Goal: Task Accomplishment & Management: Manage account settings

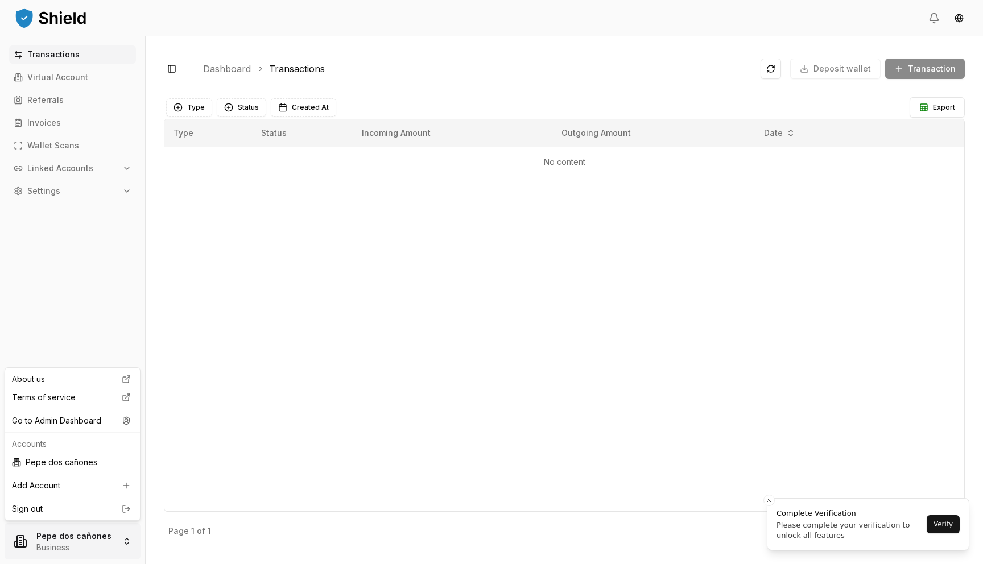
click at [73, 533] on html "Transactions Virtual Account Referrals Invoices Wallet Scans Linked Accounts Se…" at bounding box center [491, 282] width 983 height 564
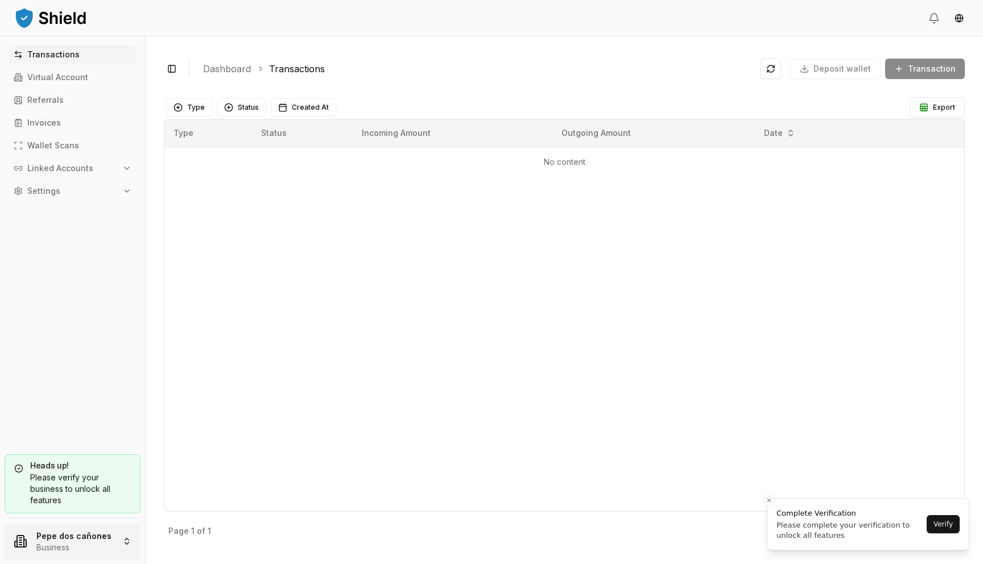
click at [79, 532] on html "Transactions Virtual Account Referrals Invoices Wallet Scans Linked Accounts Se…" at bounding box center [491, 282] width 983 height 564
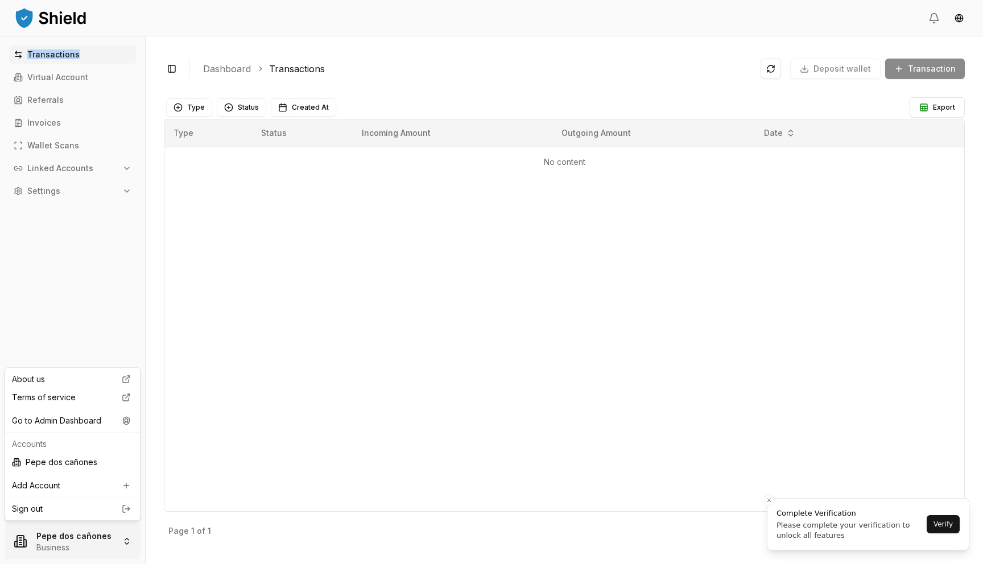
click at [79, 532] on html "Transactions Virtual Account Referrals Invoices Wallet Scans Linked Accounts Se…" at bounding box center [491, 282] width 983 height 564
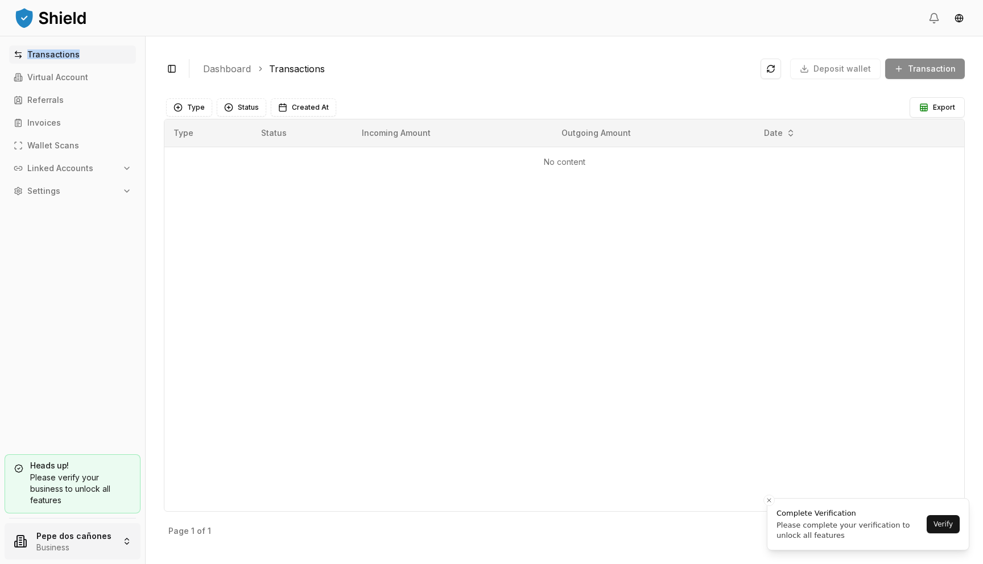
click at [79, 532] on html "Transactions Virtual Account Referrals Invoices Wallet Scans Linked Accounts Se…" at bounding box center [491, 282] width 983 height 564
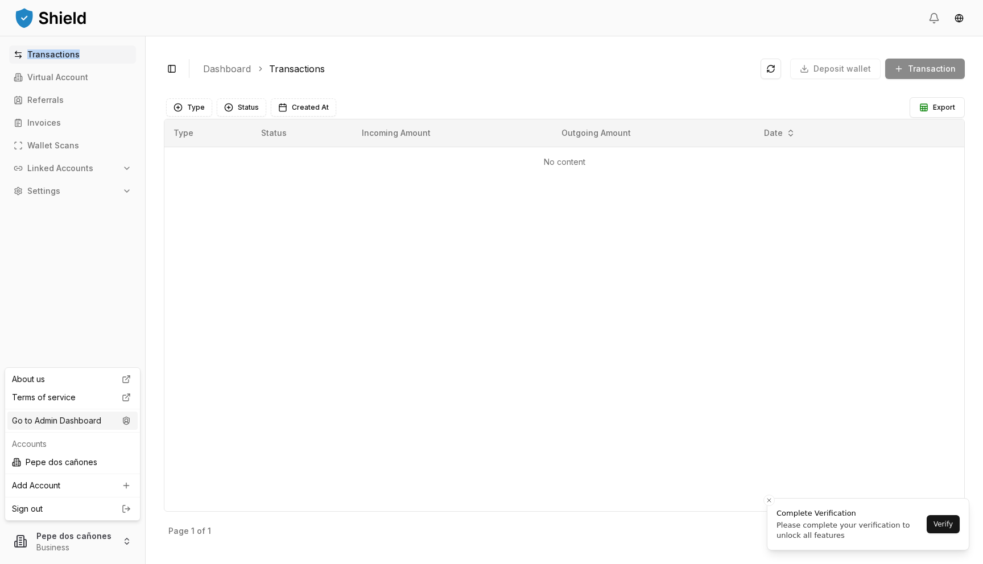
click at [88, 418] on div "Go to Admin Dashboard" at bounding box center [72, 421] width 130 height 18
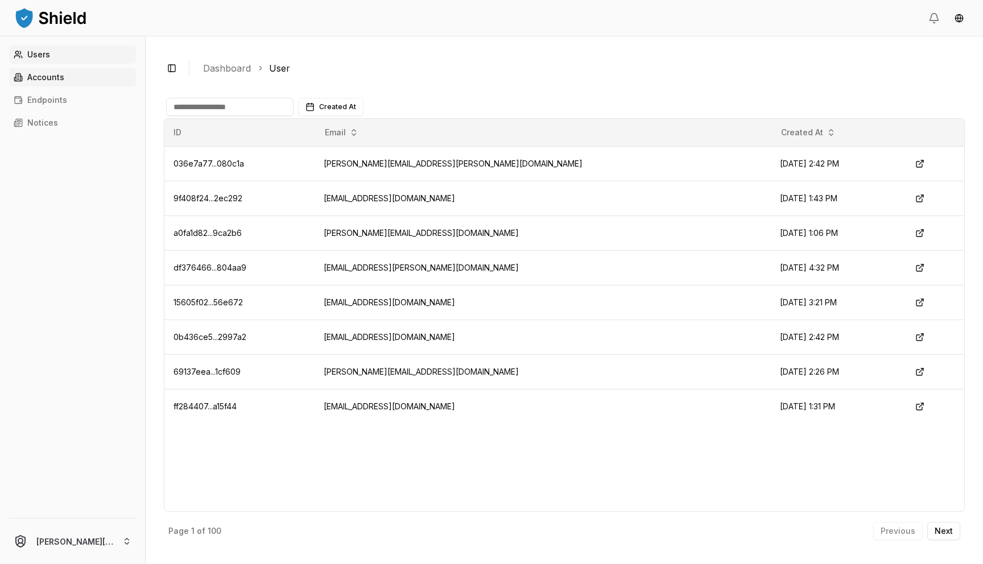
click at [79, 76] on link "Accounts" at bounding box center [72, 77] width 127 height 18
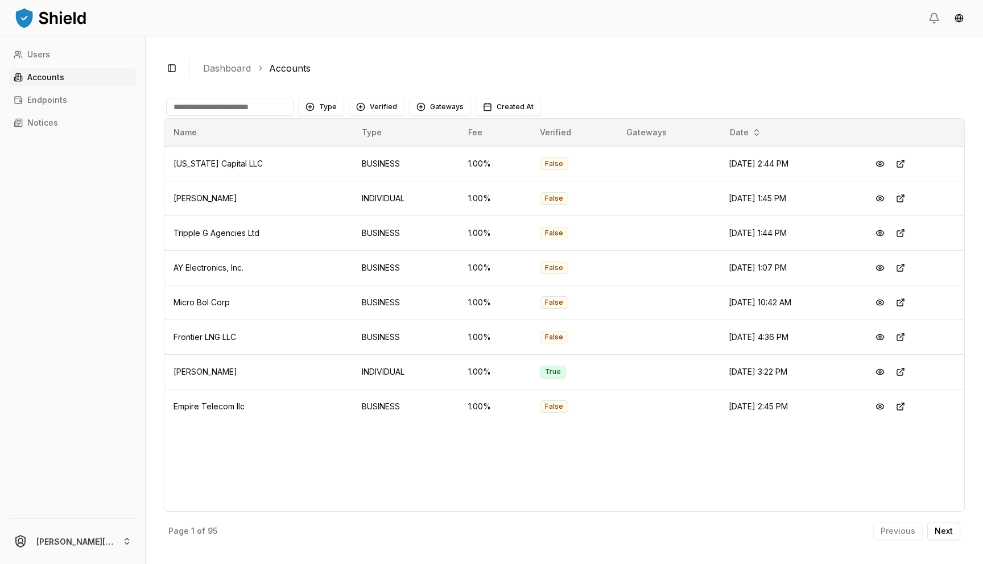
click at [63, 77] on p "Accounts" at bounding box center [45, 77] width 37 height 8
click at [906, 163] on button at bounding box center [900, 164] width 20 height 20
click at [906, 233] on button at bounding box center [900, 233] width 20 height 20
click at [901, 265] on button at bounding box center [900, 268] width 20 height 20
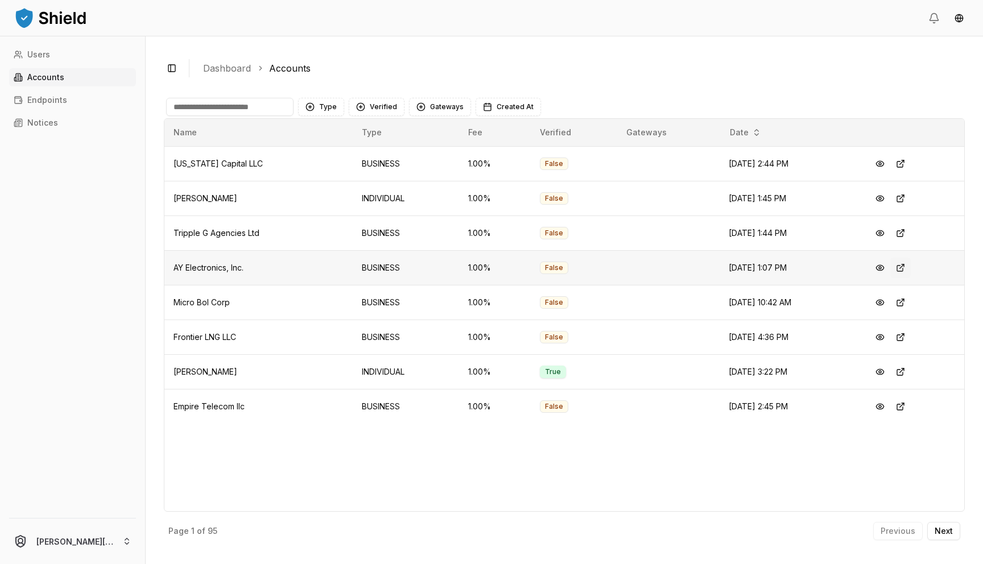
click at [907, 271] on button at bounding box center [900, 268] width 20 height 20
click at [379, 113] on button "Verified" at bounding box center [377, 107] width 56 height 18
click at [383, 155] on span "VERIFIED" at bounding box center [386, 153] width 34 height 11
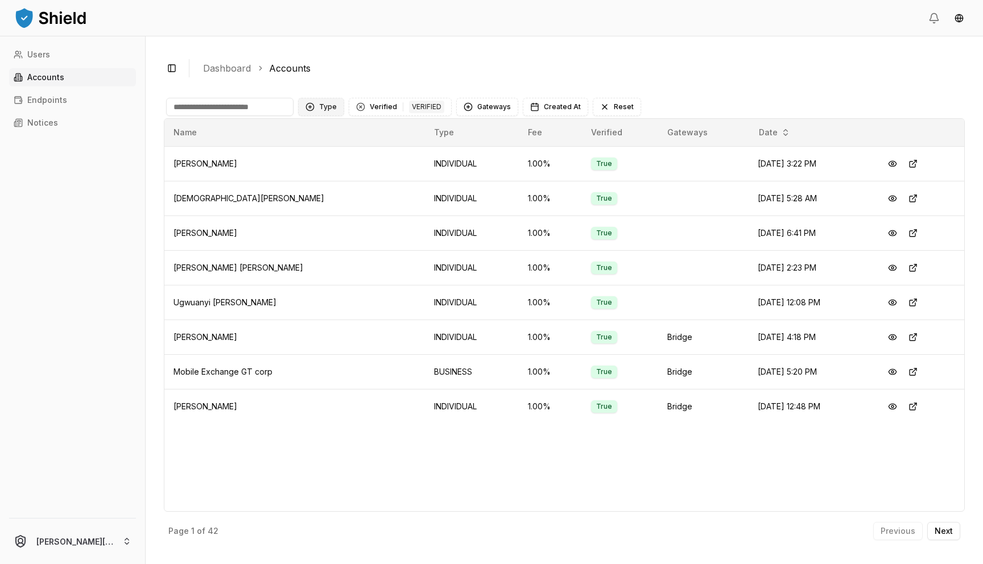
click at [331, 109] on button "Type" at bounding box center [321, 107] width 46 height 18
click at [355, 151] on span "INDIVIDUAL" at bounding box center [340, 153] width 43 height 11
click at [349, 108] on div "INDIVIDUAL" at bounding box center [371, 107] width 44 height 13
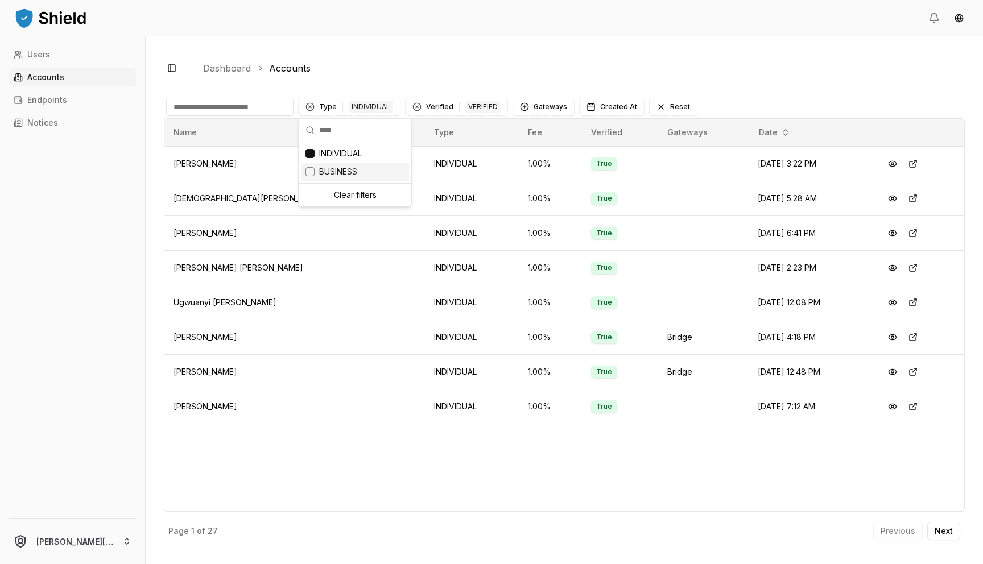
click at [325, 177] on div "BUSINESS" at bounding box center [355, 172] width 108 height 18
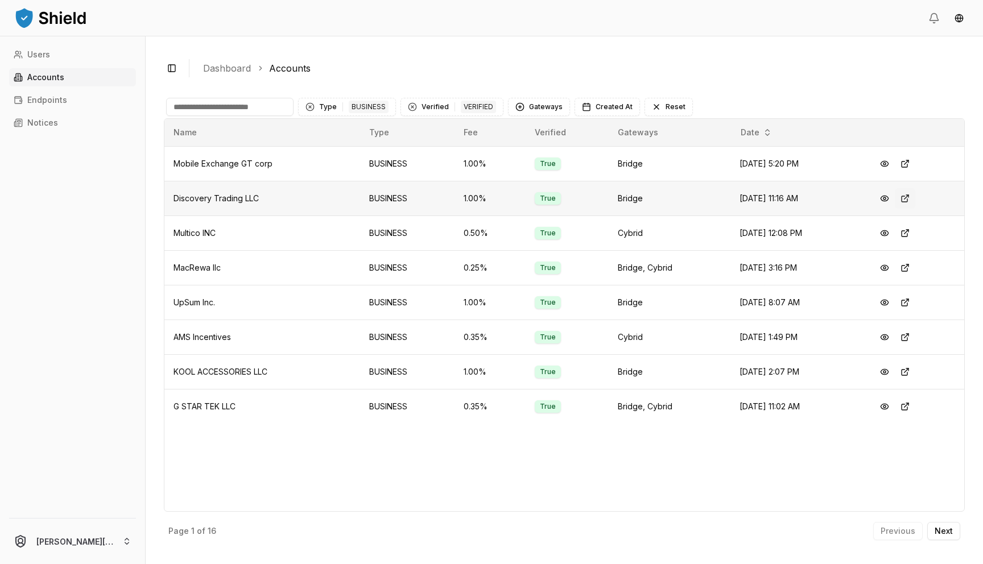
click at [910, 197] on button at bounding box center [905, 198] width 20 height 20
click at [911, 163] on button at bounding box center [905, 164] width 20 height 20
click at [888, 162] on button at bounding box center [884, 164] width 20 height 20
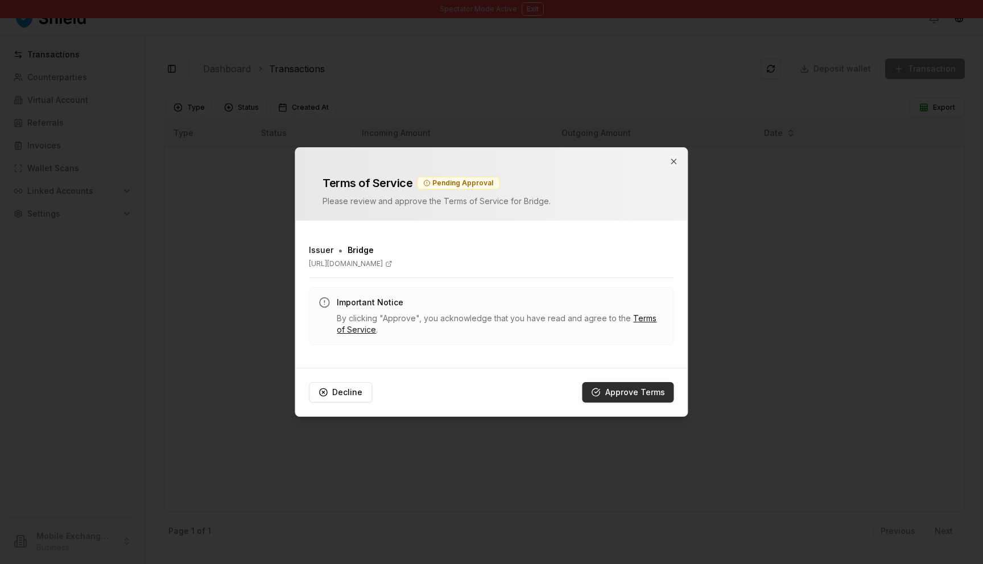
click at [618, 393] on button "Approve Terms" at bounding box center [629, 392] width 92 height 20
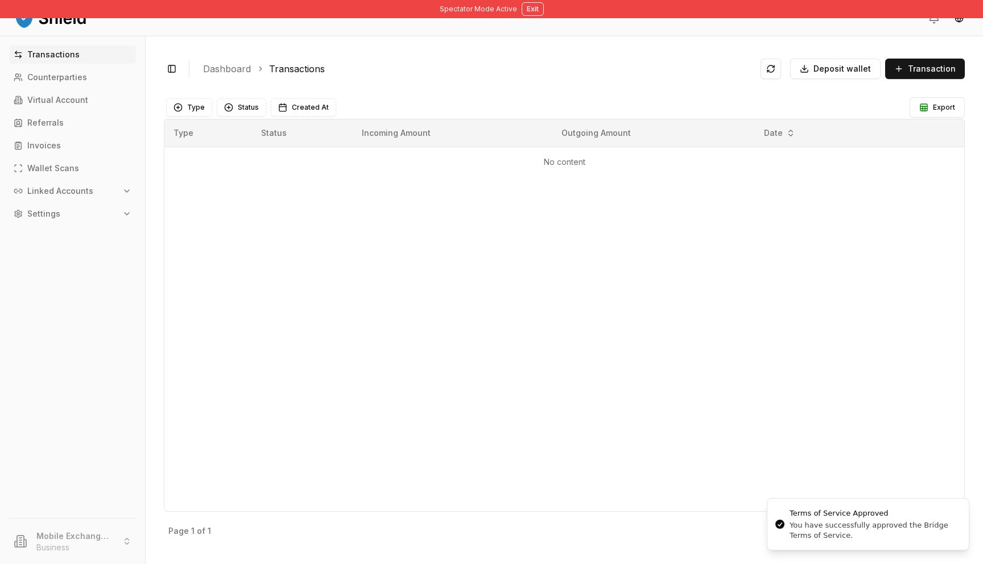
click at [62, 194] on p "Linked Accounts" at bounding box center [60, 191] width 66 height 8
click at [63, 229] on p "Bank Accounts" at bounding box center [57, 231] width 59 height 8
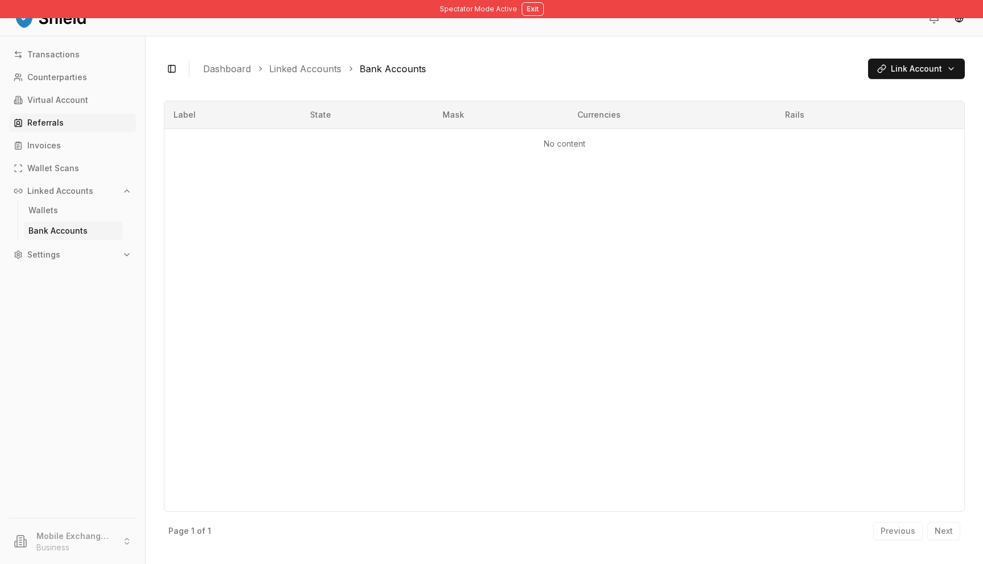
click at [55, 119] on p "Referrals" at bounding box center [45, 123] width 36 height 8
click at [55, 97] on p "Virtual Account" at bounding box center [57, 100] width 61 height 8
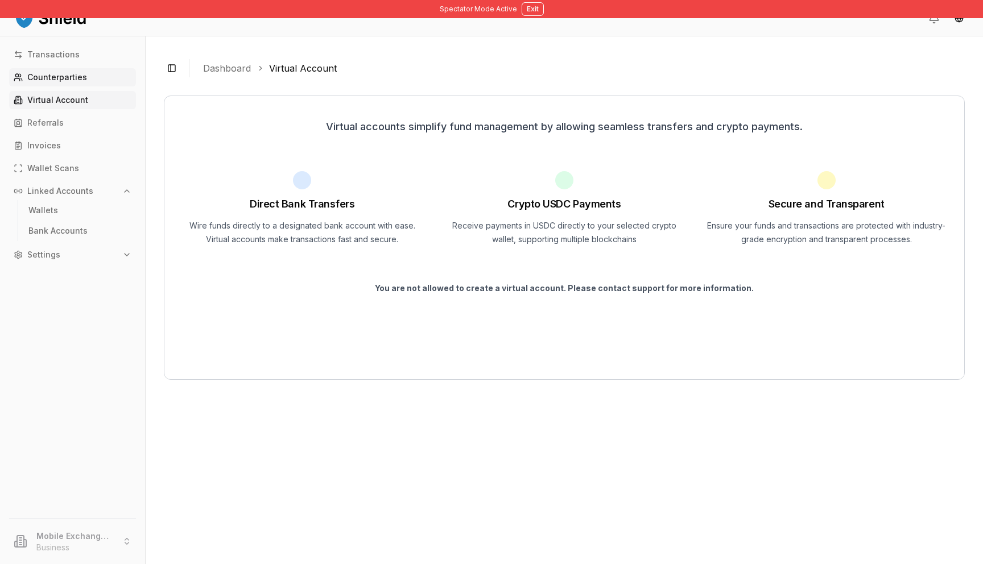
click at [60, 79] on p "Counterparties" at bounding box center [57, 77] width 60 height 8
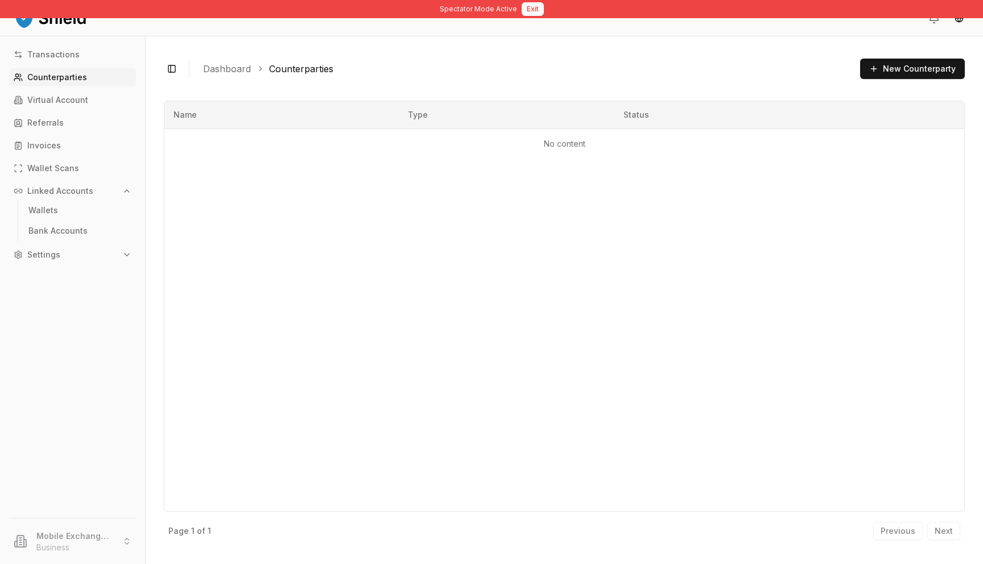
click at [528, 13] on button "Exit" at bounding box center [533, 9] width 22 height 14
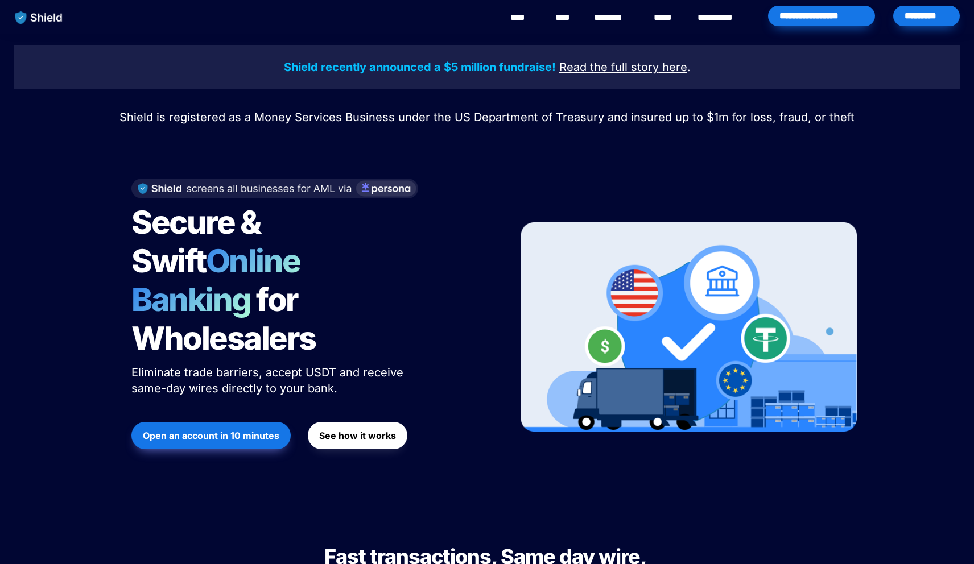
click at [929, 6] on div "*********" at bounding box center [926, 16] width 67 height 20
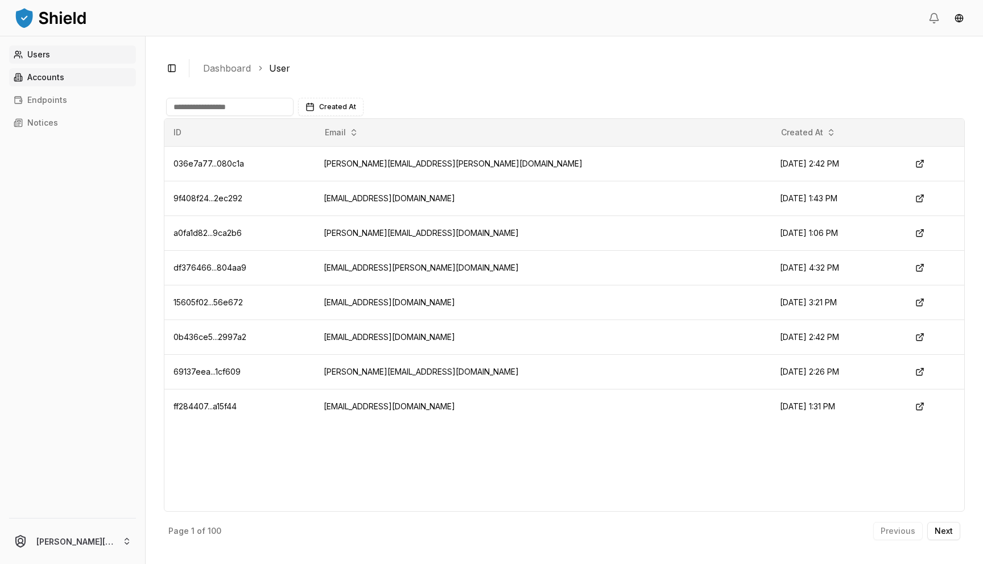
click at [47, 83] on link "Accounts" at bounding box center [72, 77] width 127 height 18
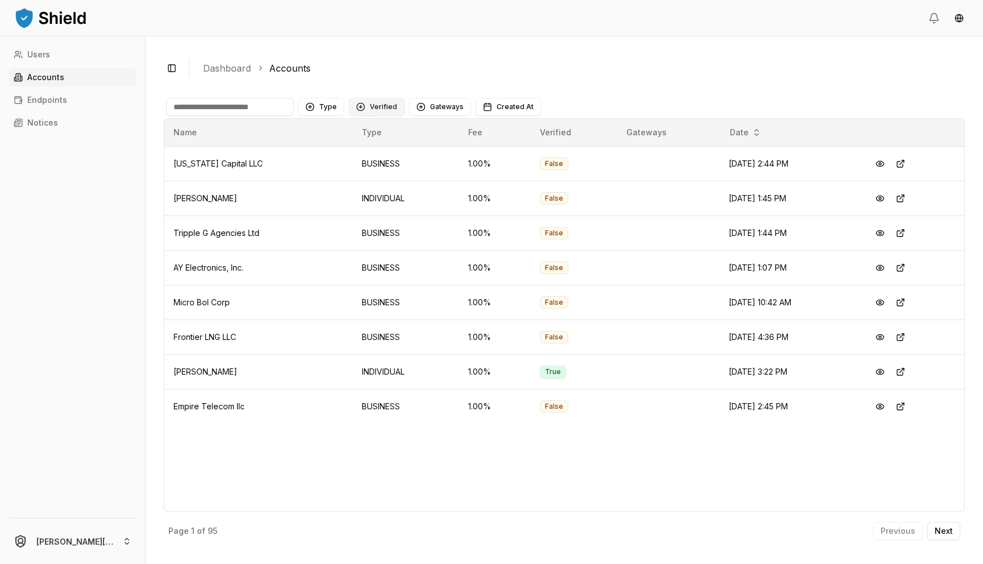
click at [362, 105] on button "Verified" at bounding box center [377, 107] width 56 height 18
click at [373, 158] on span "VERIFIED" at bounding box center [386, 153] width 34 height 11
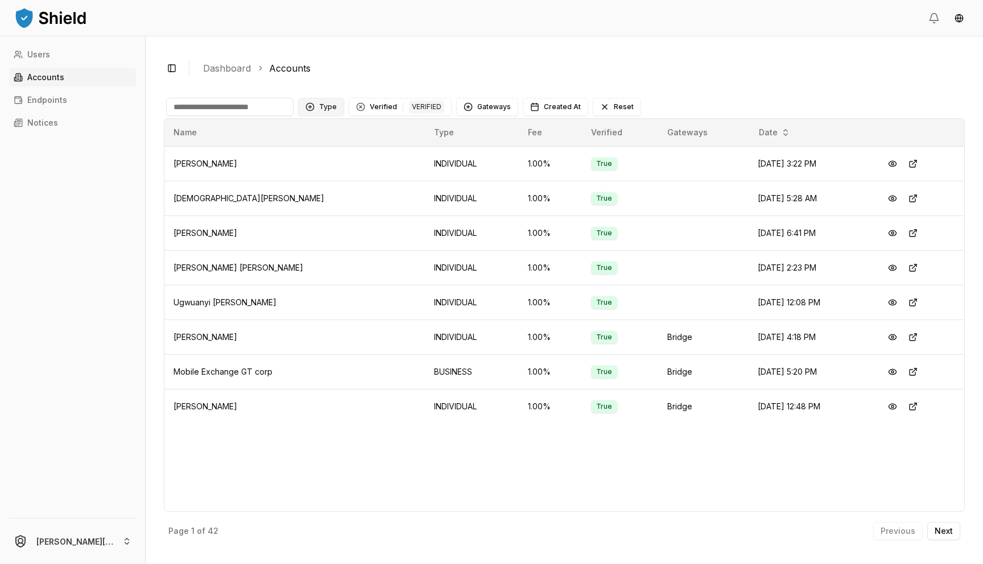
click at [316, 103] on button "Type" at bounding box center [321, 107] width 46 height 18
click at [343, 175] on span "BUSINESS" at bounding box center [338, 171] width 38 height 11
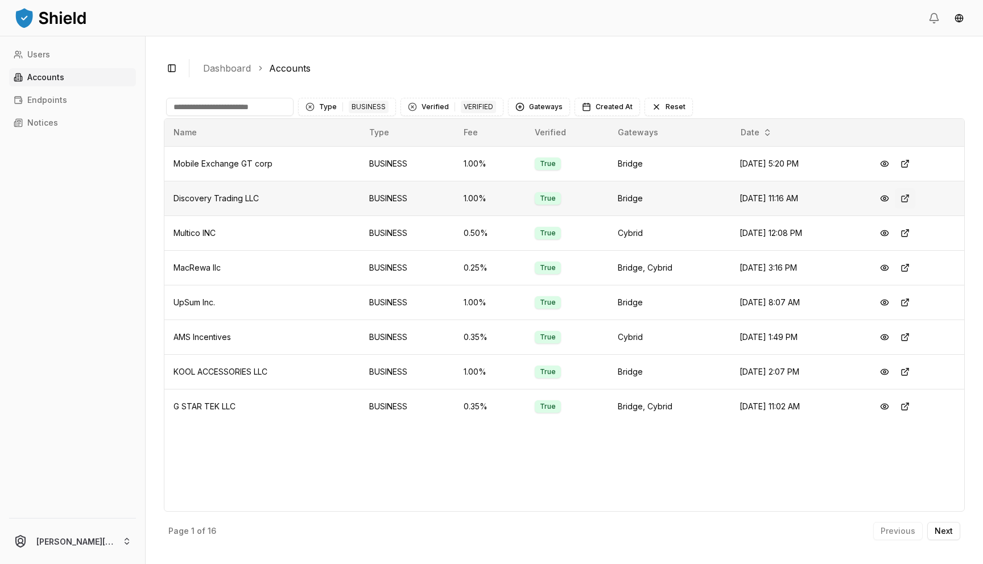
click at [915, 202] on button at bounding box center [905, 198] width 20 height 20
click at [266, 114] on input at bounding box center [229, 107] width 127 height 18
type input "*"
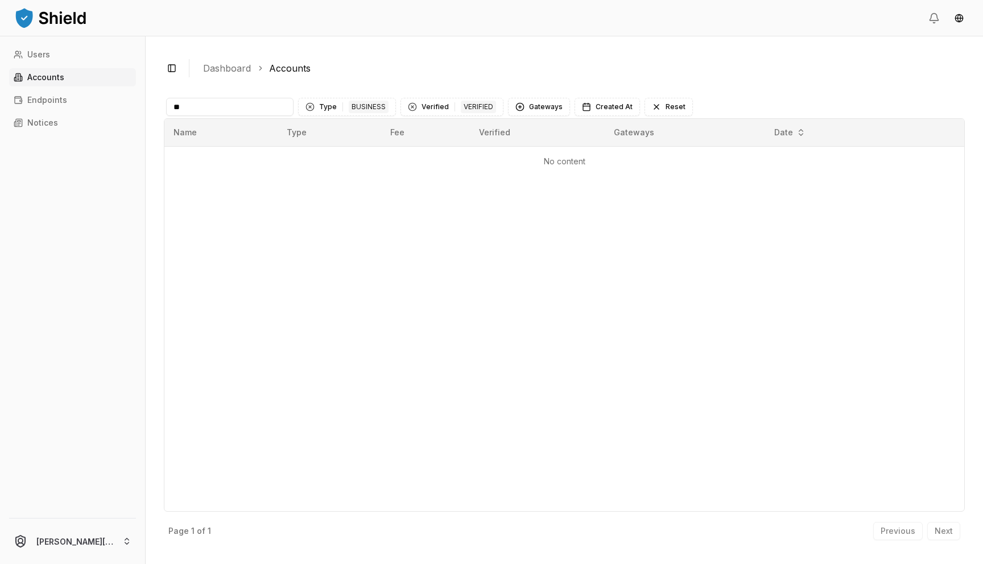
type input "*"
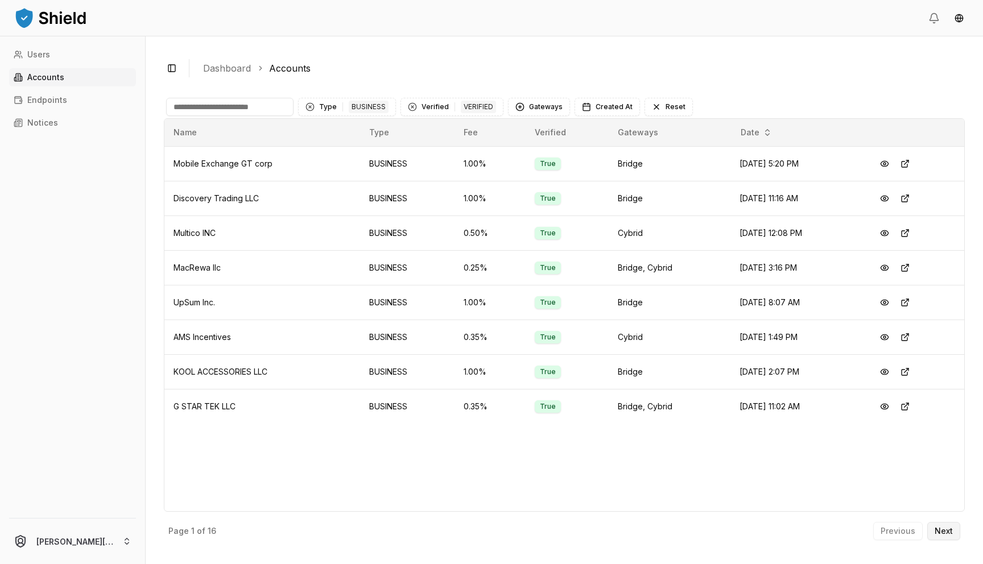
click at [952, 530] on p "Next" at bounding box center [944, 531] width 18 height 8
